Goal: Task Accomplishment & Management: Use online tool/utility

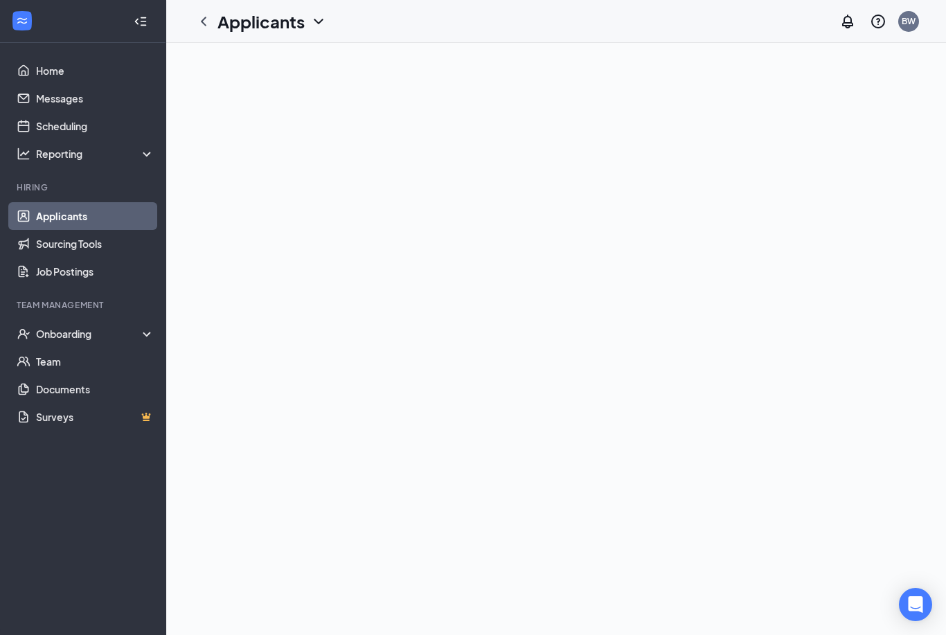
click at [461, 24] on div "Applicants BW" at bounding box center [556, 21] width 780 height 43
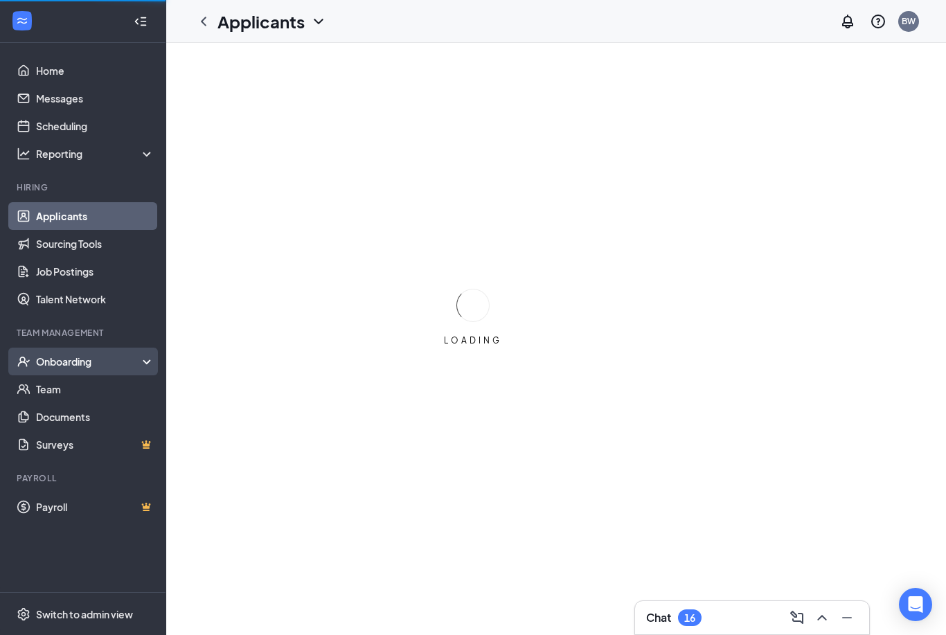
click at [88, 358] on div "Onboarding" at bounding box center [89, 362] width 107 height 14
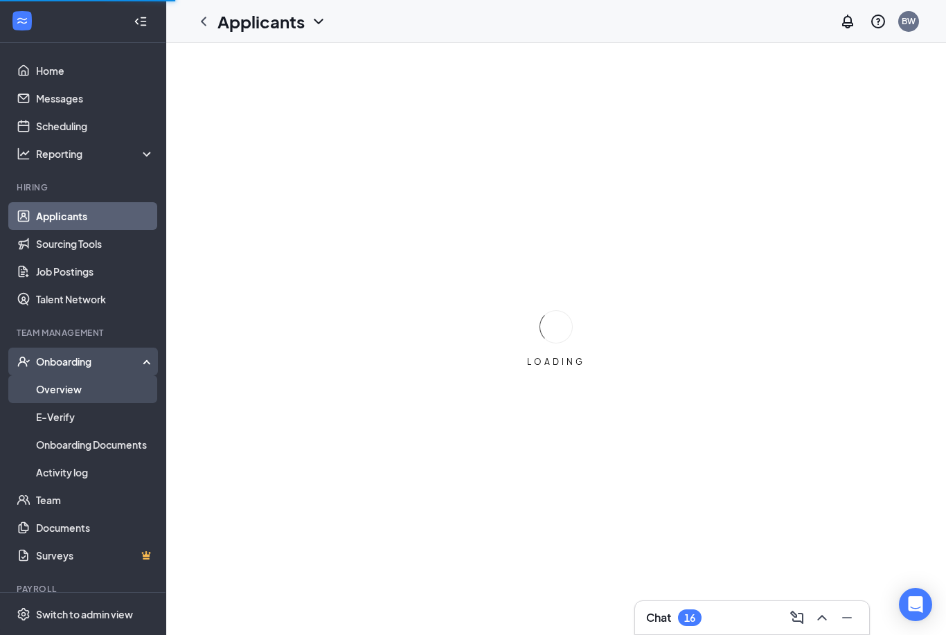
click at [60, 391] on link "Overview" at bounding box center [95, 390] width 118 height 28
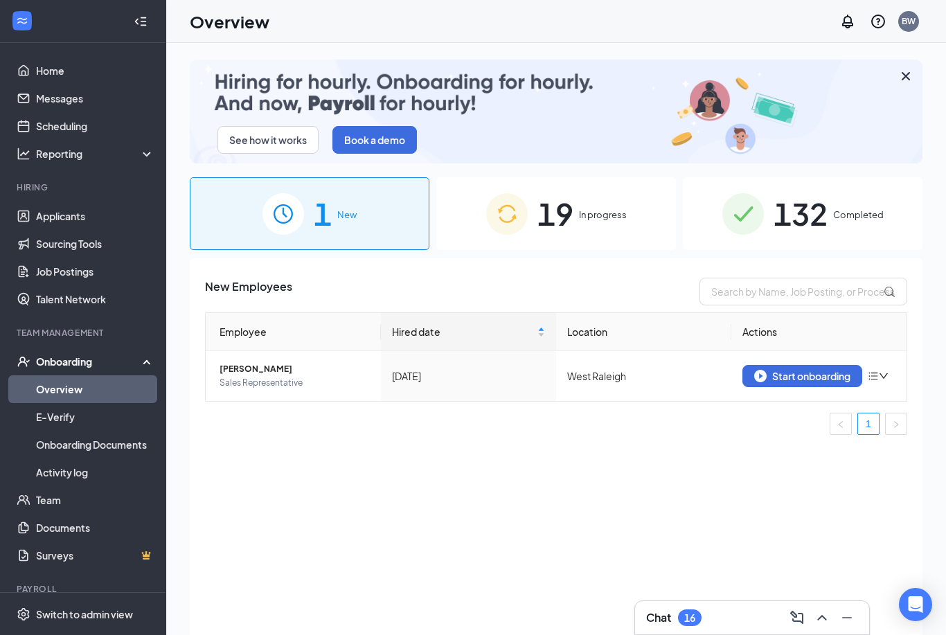
click at [538, 197] on span "19" at bounding box center [556, 214] width 36 height 48
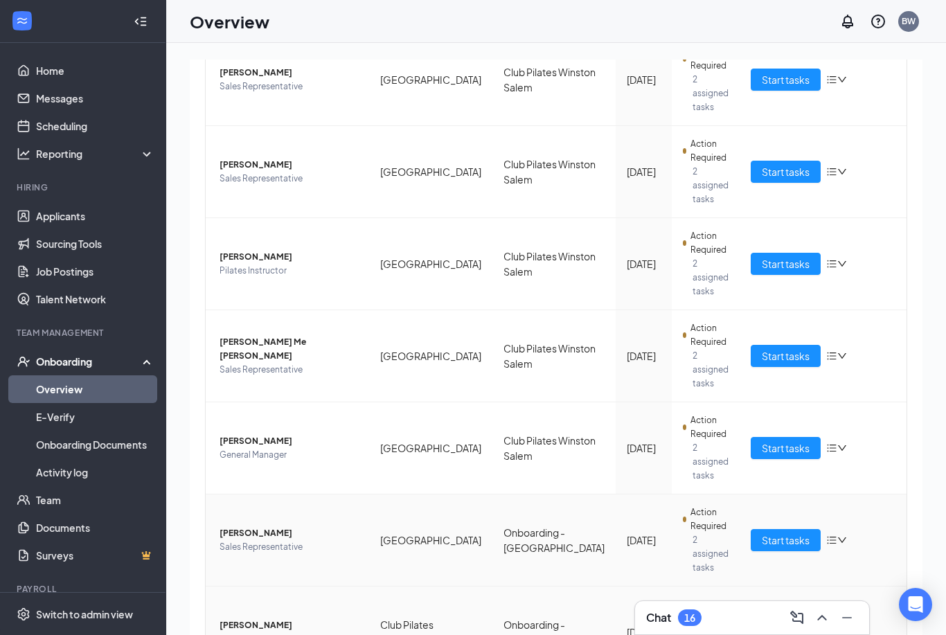
scroll to position [62, 0]
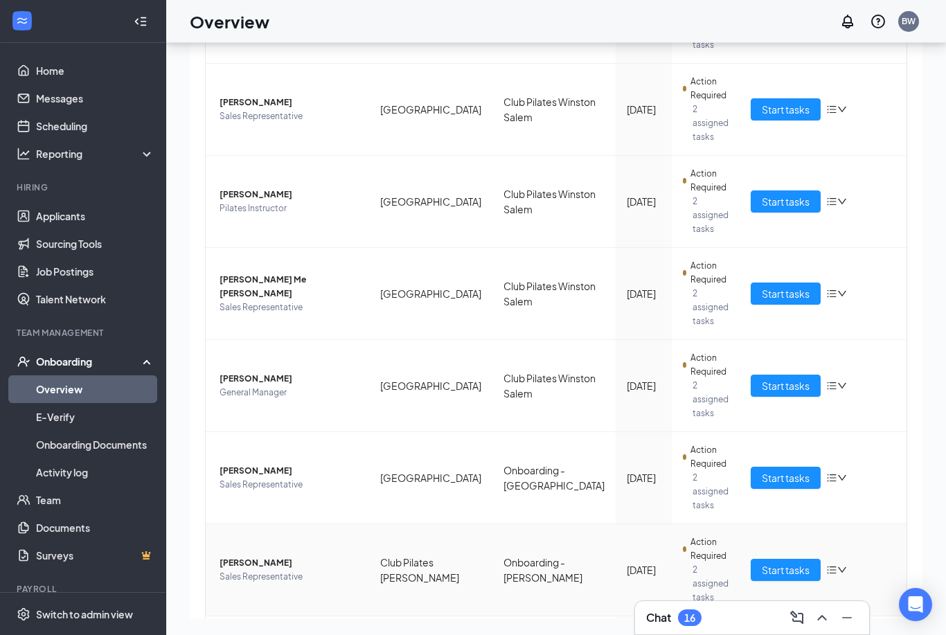
click at [838, 565] on icon "down" at bounding box center [843, 570] width 10 height 10
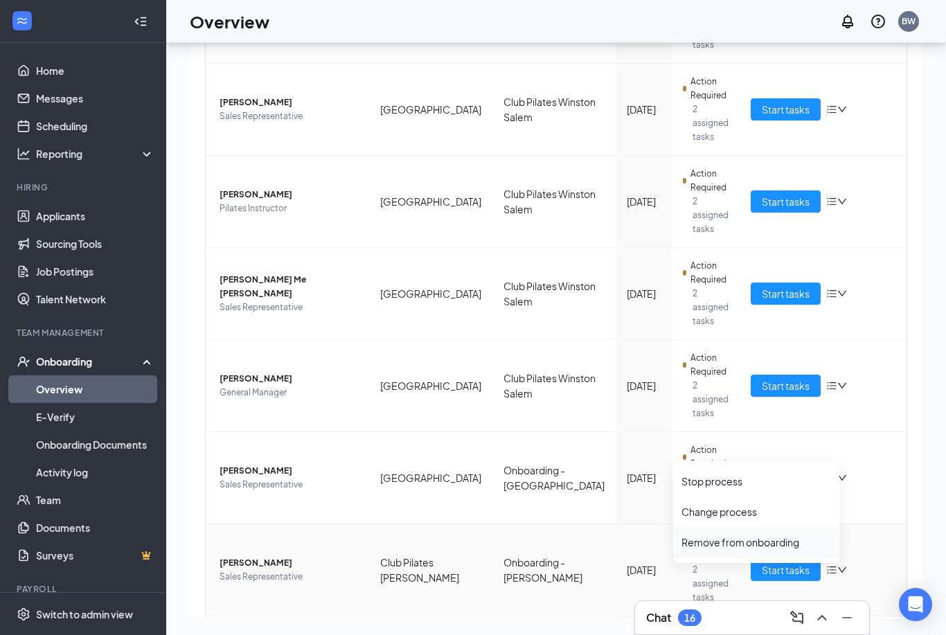
click at [748, 544] on div "Remove from onboarding" at bounding box center [757, 543] width 150 height 14
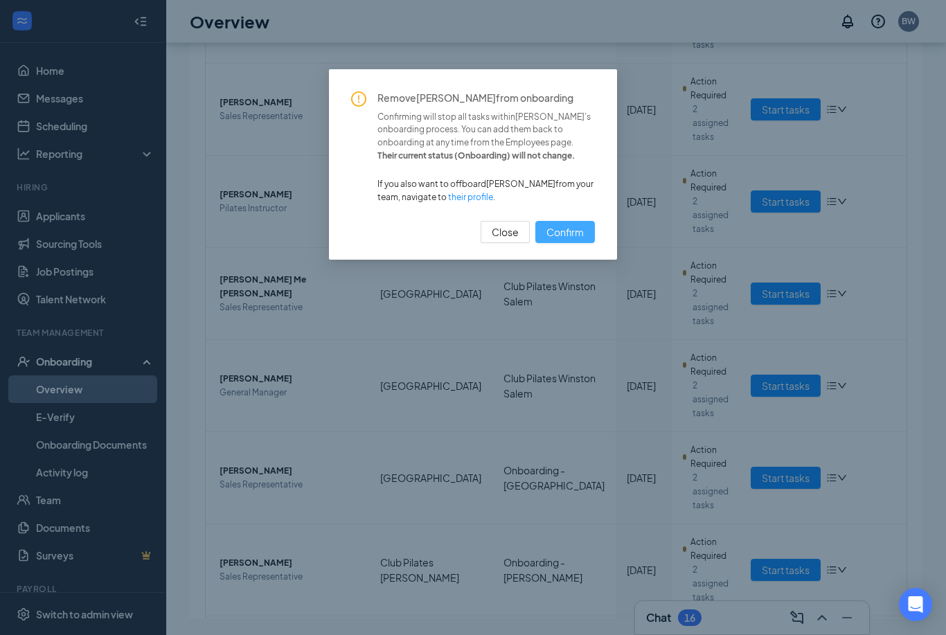
click at [563, 233] on span "Confirm" at bounding box center [565, 231] width 37 height 15
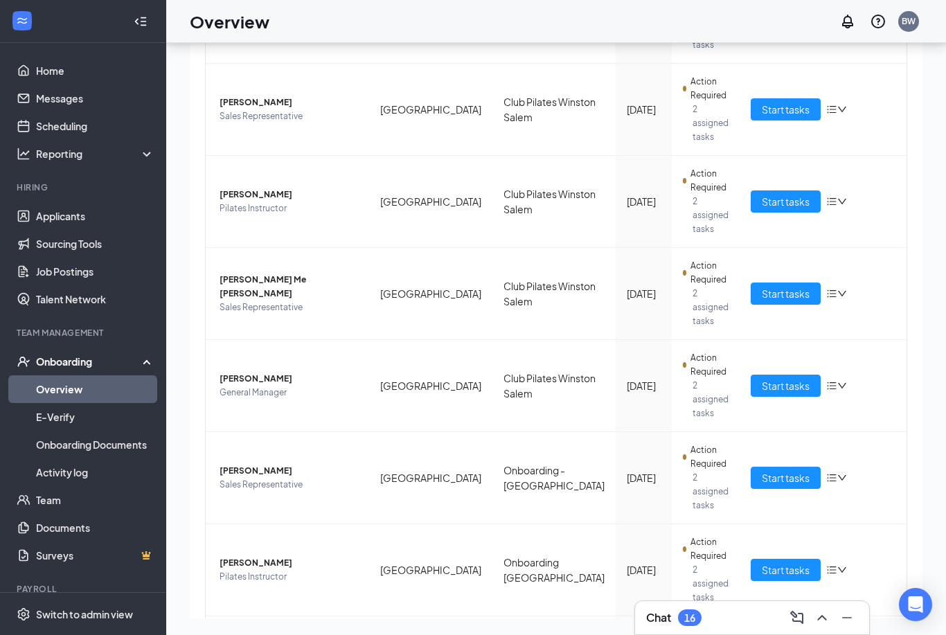
drag, startPoint x: 865, startPoint y: 594, endPoint x: 865, endPoint y: 569, distance: 25.6
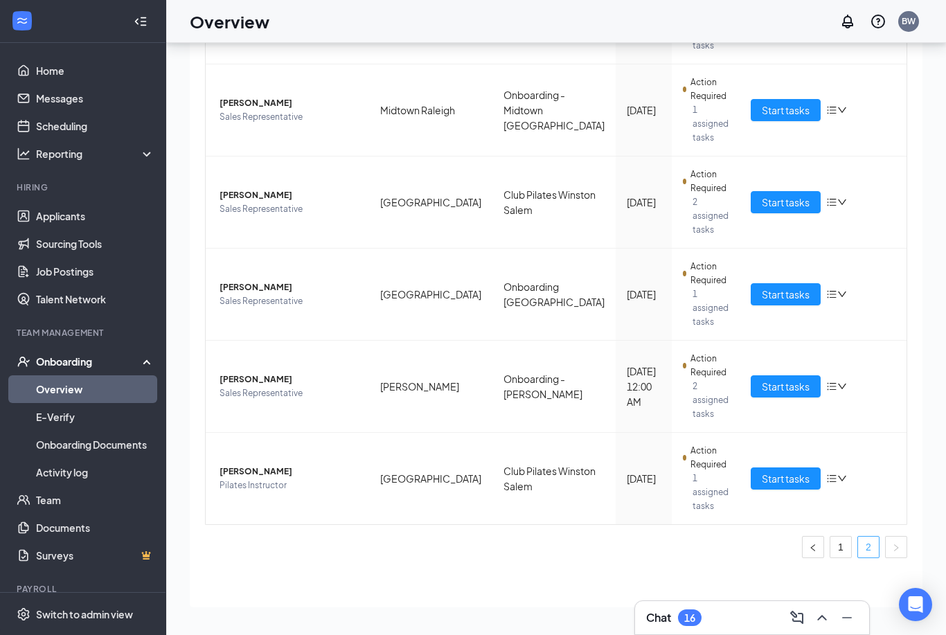
scroll to position [360, 0]
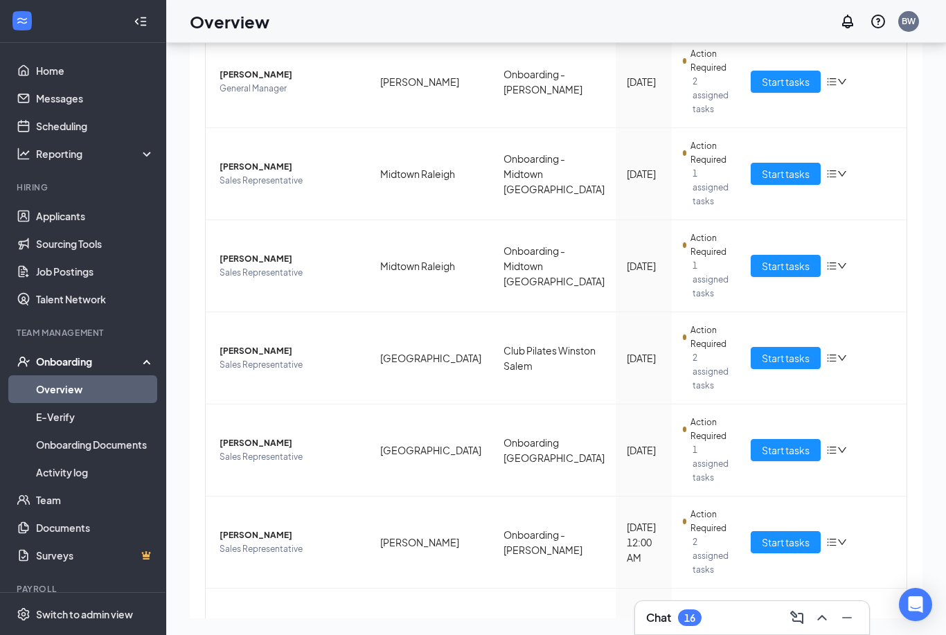
click at [311, 621] on span "[PERSON_NAME]" at bounding box center [289, 628] width 139 height 14
click at [258, 479] on div at bounding box center [473, 317] width 946 height 635
click at [762, 627] on span "Start tasks" at bounding box center [786, 634] width 48 height 15
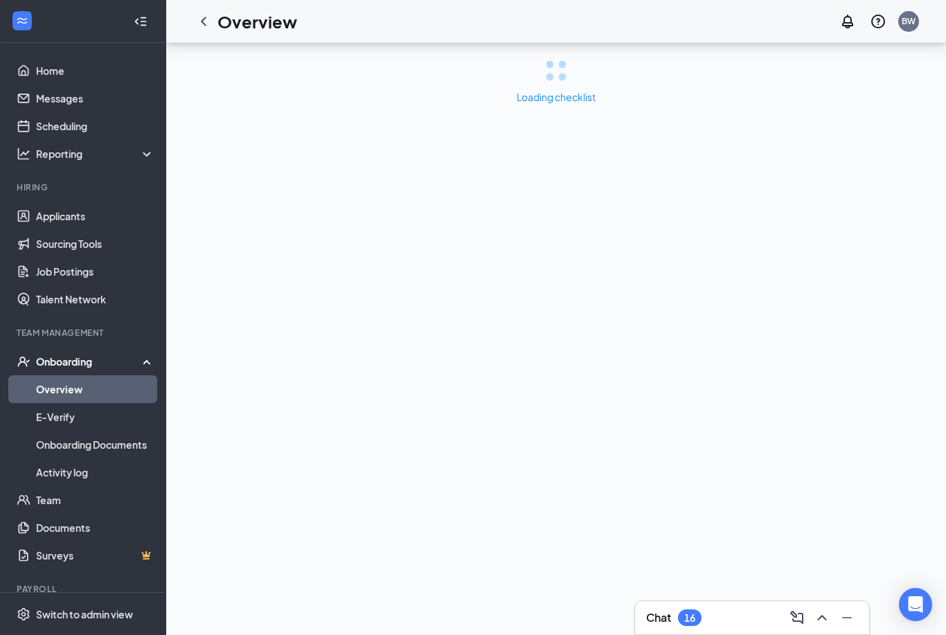
scroll to position [45, 0]
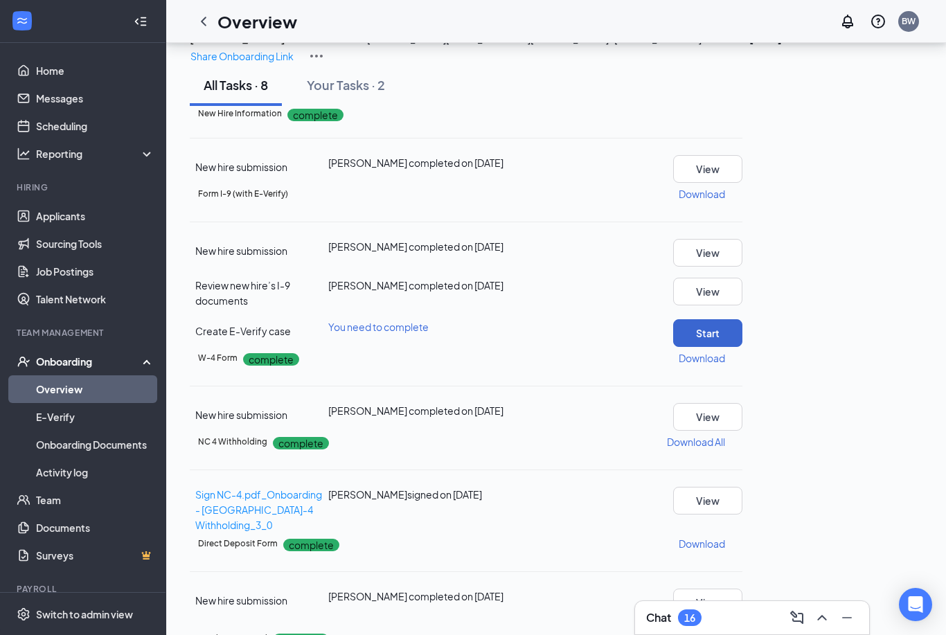
click at [743, 347] on button "Start" at bounding box center [707, 333] width 69 height 28
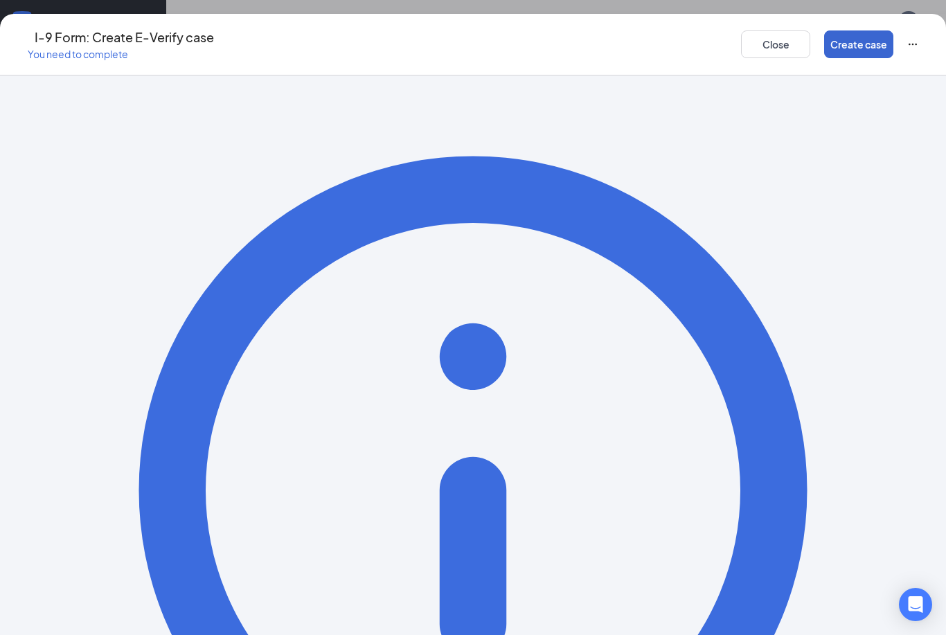
click at [824, 48] on button "Create case" at bounding box center [858, 44] width 69 height 28
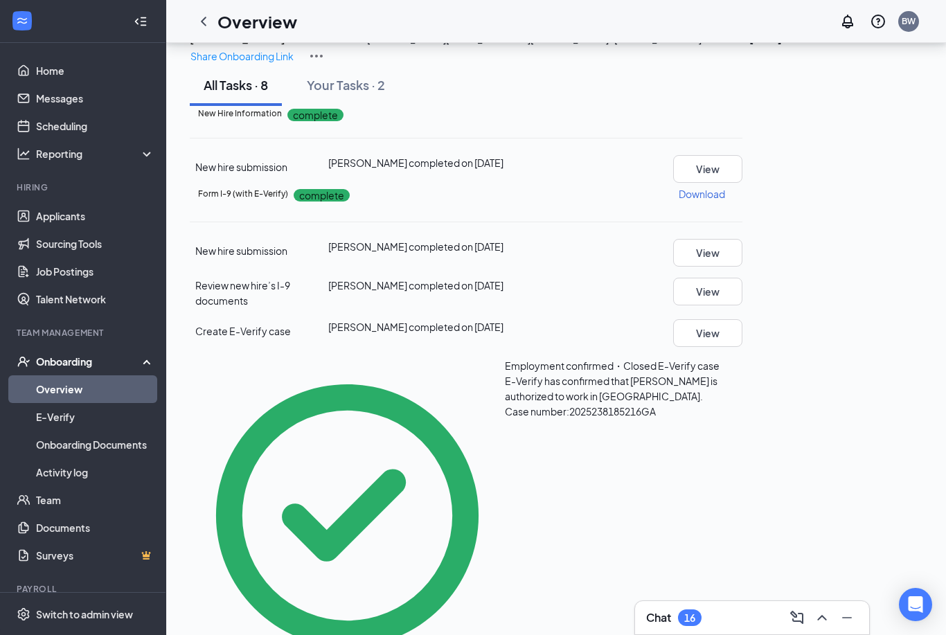
scroll to position [245, 0]
